Goal: Transaction & Acquisition: Obtain resource

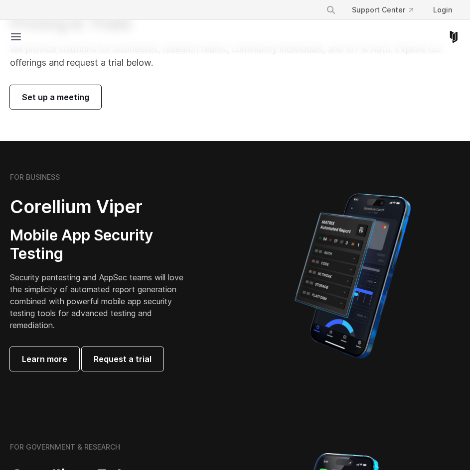
scroll to position [50, 0]
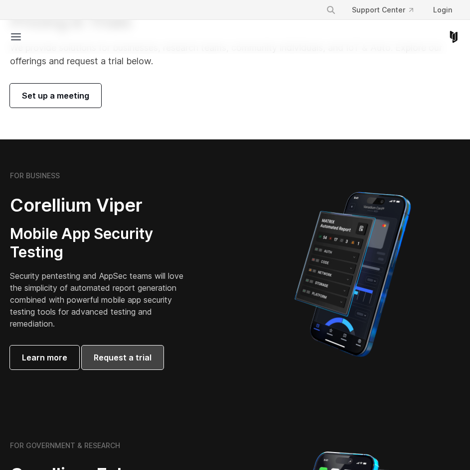
click at [139, 357] on span "Request a trial" at bounding box center [123, 358] width 58 height 12
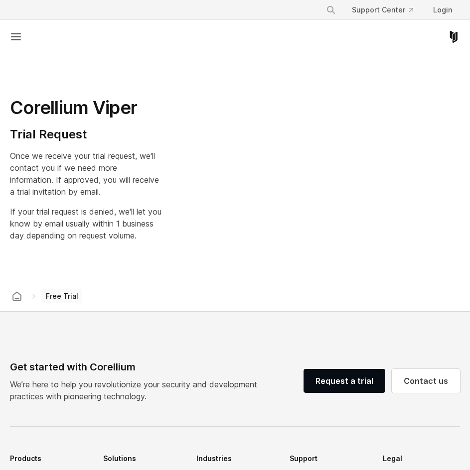
select select "**"
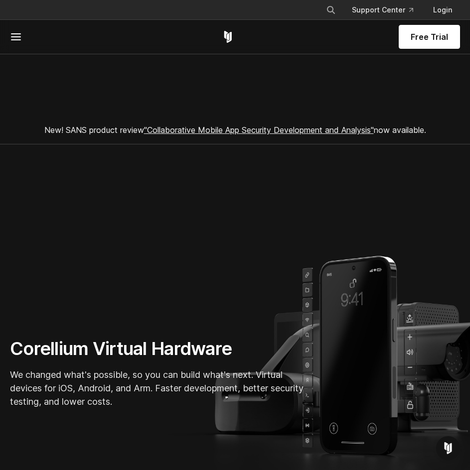
click at [16, 45] on div "Free Trial" at bounding box center [235, 37] width 450 height 34
click at [16, 40] on line at bounding box center [15, 40] width 9 height 0
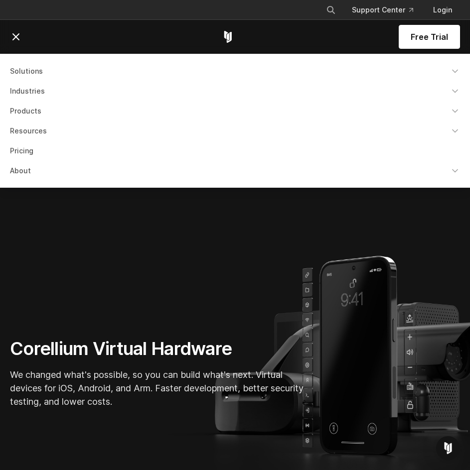
click at [16, 141] on ul "Solutions Mobile IoT" at bounding box center [235, 121] width 462 height 118
click at [16, 154] on link "Pricing" at bounding box center [235, 151] width 462 height 18
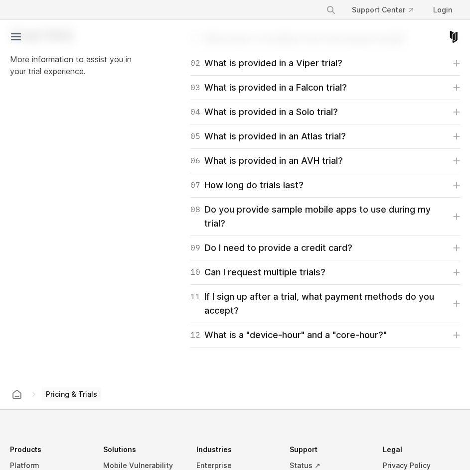
scroll to position [1744, 0]
